Goal: Task Accomplishment & Management: Manage account settings

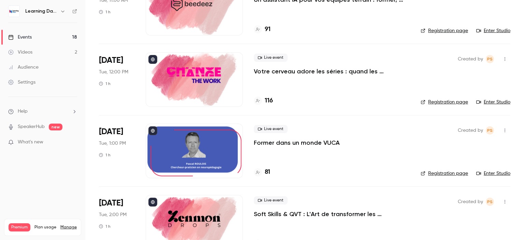
scroll to position [156, 0]
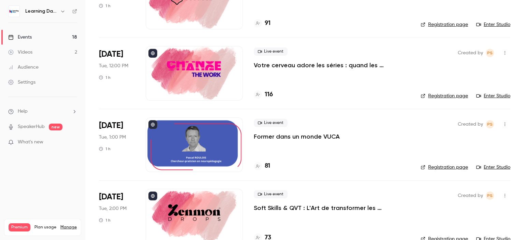
click at [272, 99] on h4 "116" at bounding box center [269, 94] width 8 height 9
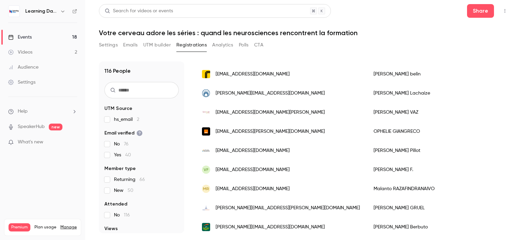
scroll to position [200, 0]
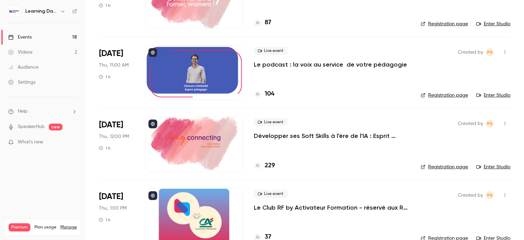
scroll to position [941, 0]
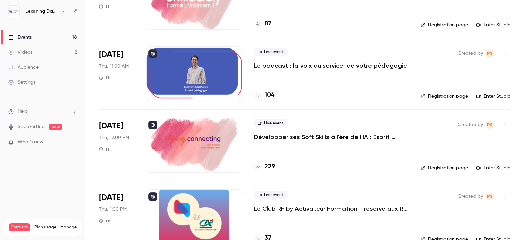
click at [342, 137] on p "Développer ses Soft Skills à l'ère de l'IA : Esprit critique & IA" at bounding box center [332, 137] width 156 height 8
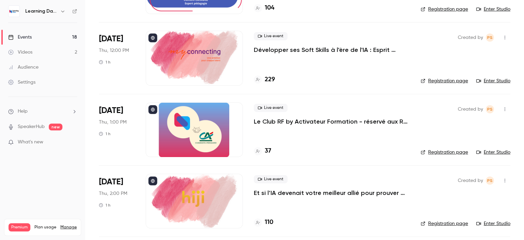
scroll to position [1027, 0]
click at [272, 80] on h4 "229" at bounding box center [270, 79] width 10 height 9
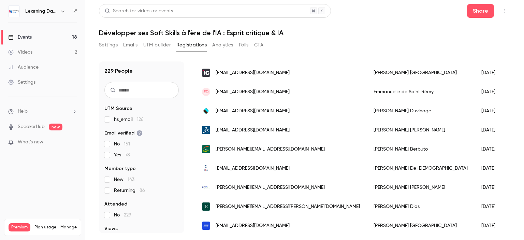
scroll to position [262, 0]
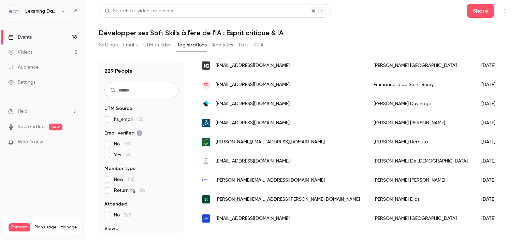
click at [26, 70] on div "Audience" at bounding box center [23, 67] width 30 height 7
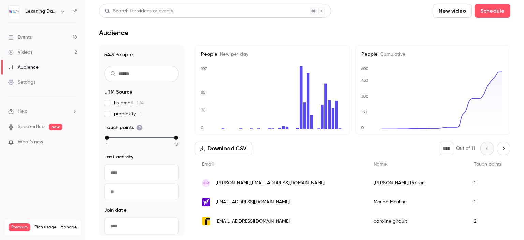
click at [136, 131] on span "Touch points" at bounding box center [123, 127] width 38 height 7
click at [136, 125] on icon at bounding box center [139, 128] width 6 height 6
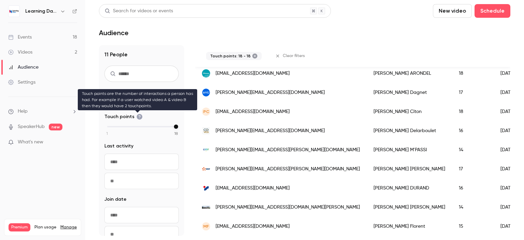
scroll to position [3, 0]
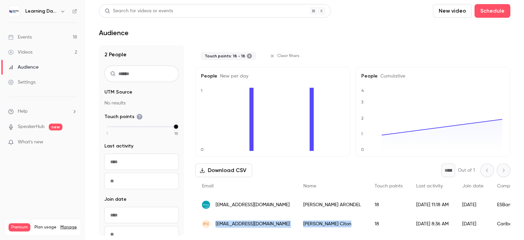
drag, startPoint x: 315, startPoint y: 222, endPoint x: 216, endPoint y: 223, distance: 99.3
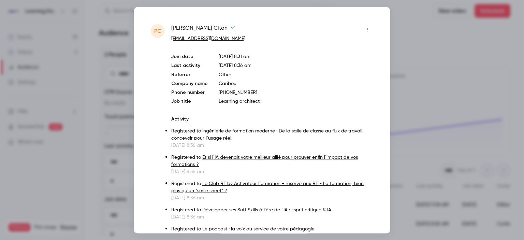
drag, startPoint x: 216, startPoint y: 223, endPoint x: 254, endPoint y: 93, distance: 136.1
click at [254, 93] on p "[PHONE_NUMBER]" at bounding box center [296, 92] width 155 height 7
drag, startPoint x: 230, startPoint y: 40, endPoint x: 169, endPoint y: 38, distance: 60.4
click at [79, 70] on div at bounding box center [262, 120] width 524 height 240
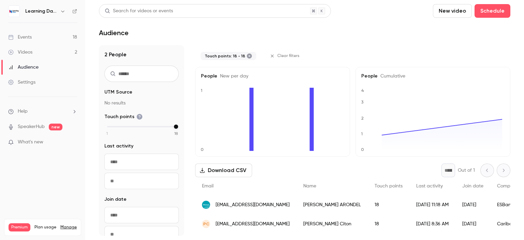
click at [174, 128] on div "max" at bounding box center [176, 127] width 4 height 4
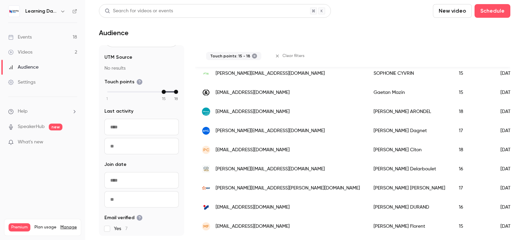
scroll to position [71, 0]
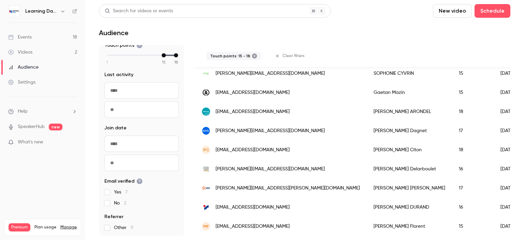
click at [22, 37] on div "Events" at bounding box center [20, 37] width 24 height 7
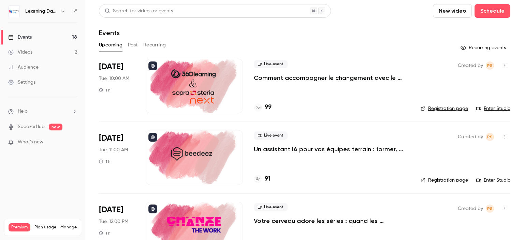
click at [289, 78] on p "Comment accompagner le changement avec le skills-based learning ?" at bounding box center [332, 78] width 156 height 8
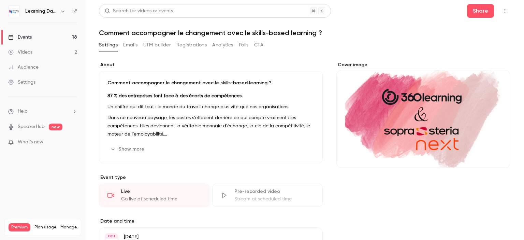
click at [75, 14] on div "Learning Days" at bounding box center [42, 11] width 69 height 12
click at [75, 12] on icon at bounding box center [74, 11] width 5 height 5
